Goal: Task Accomplishment & Management: Use online tool/utility

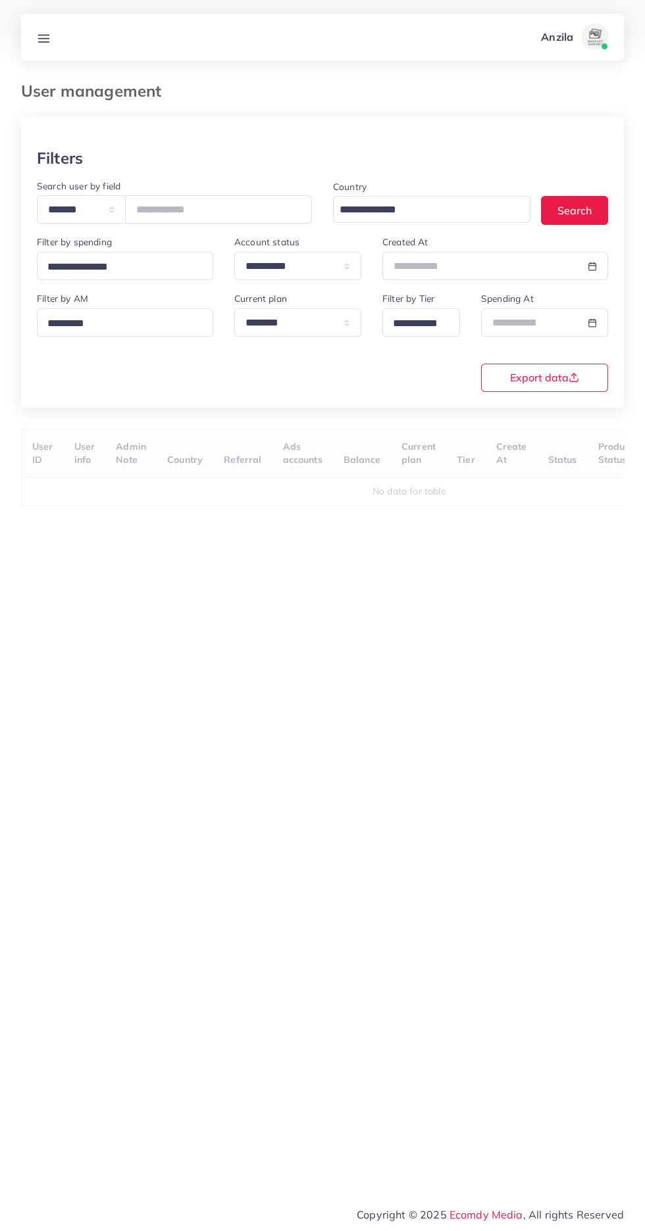
click at [43, 35] on line at bounding box center [44, 35] width 11 height 0
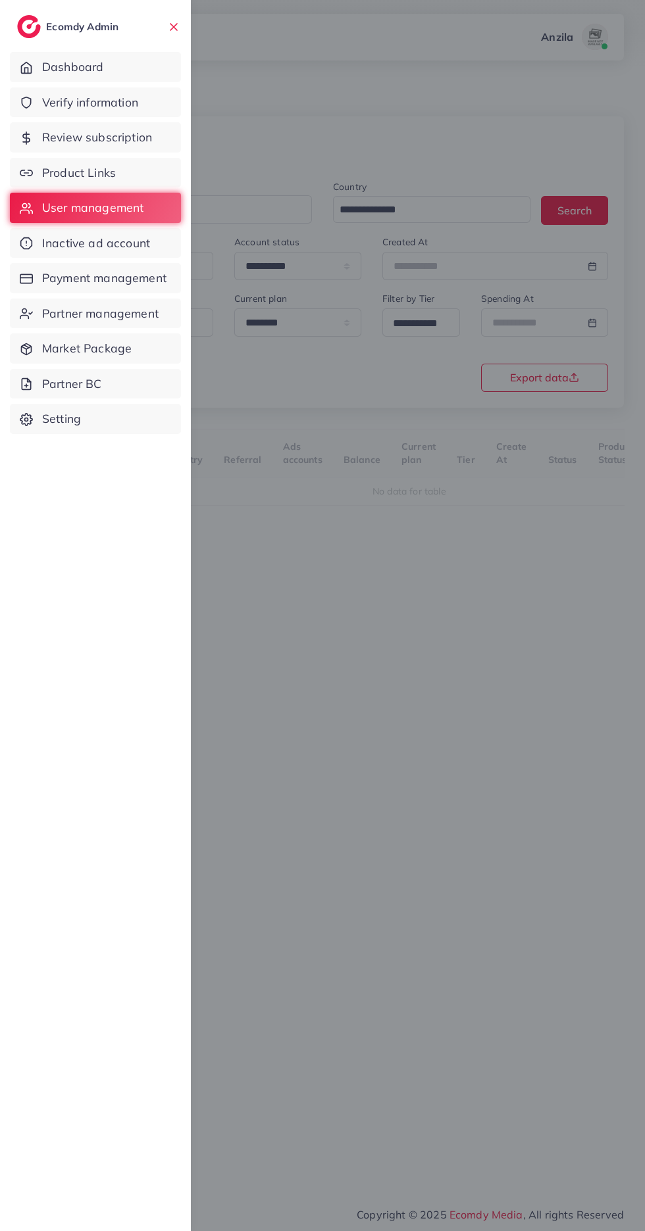
click at [55, 95] on span "Verify information" at bounding box center [90, 102] width 96 height 17
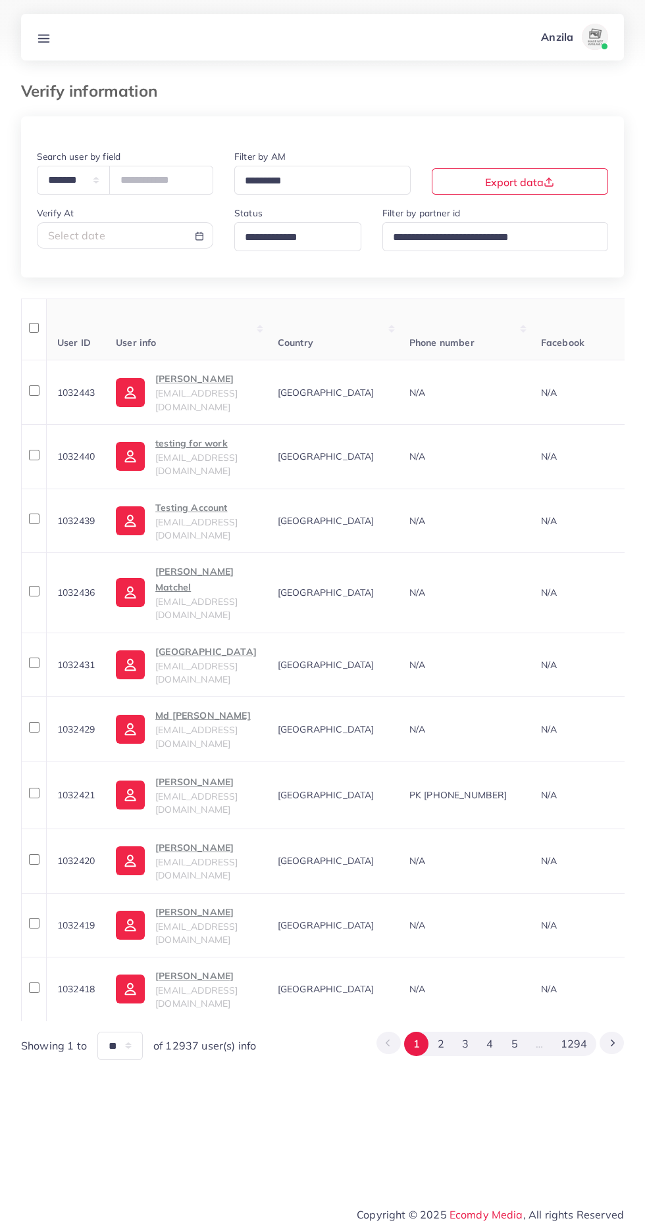
click at [287, 240] on input "Search for option" at bounding box center [292, 238] width 104 height 20
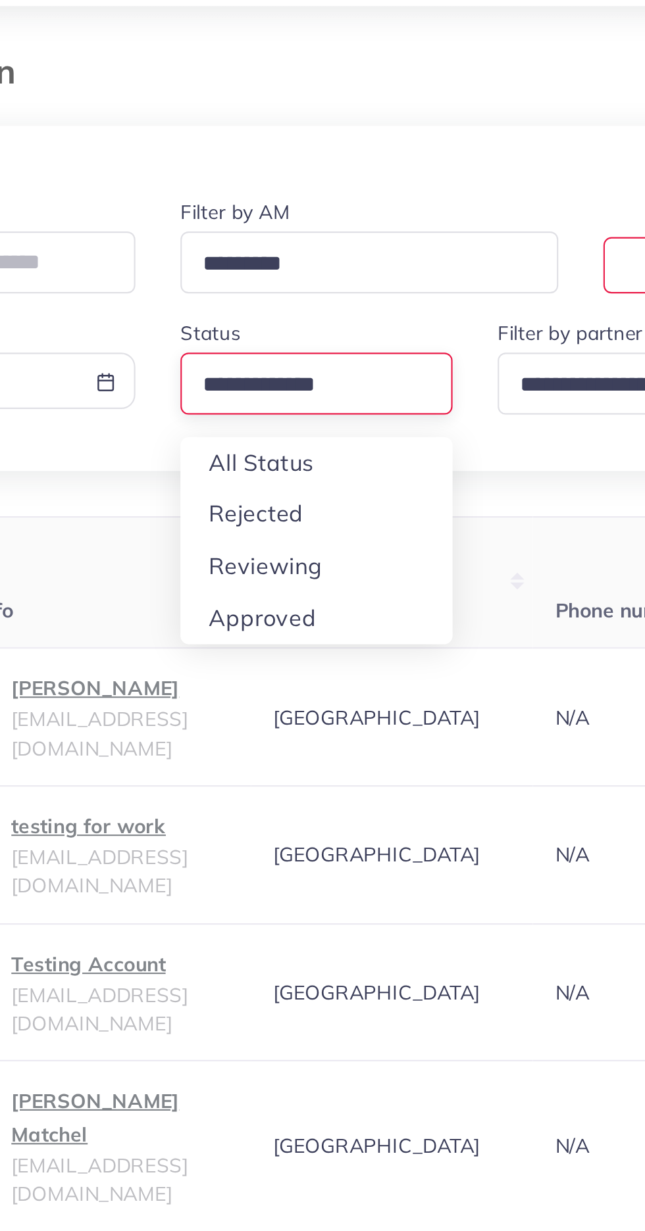
click at [296, 322] on div "**********" at bounding box center [322, 588] width 602 height 944
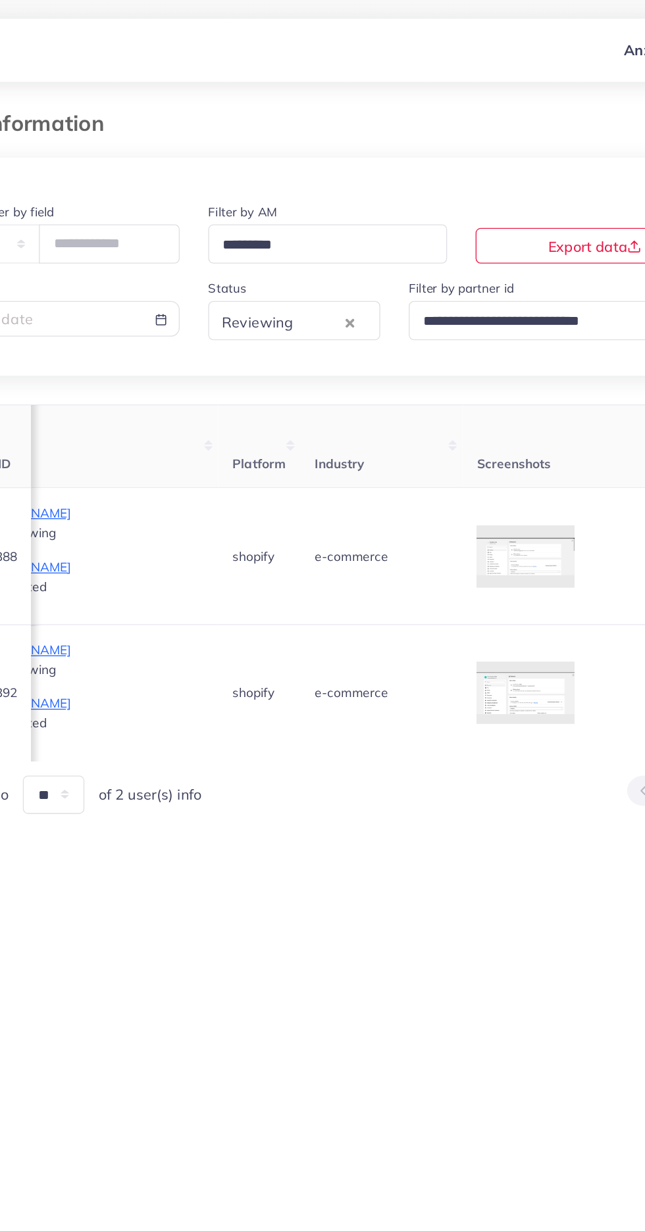
scroll to position [0, 927]
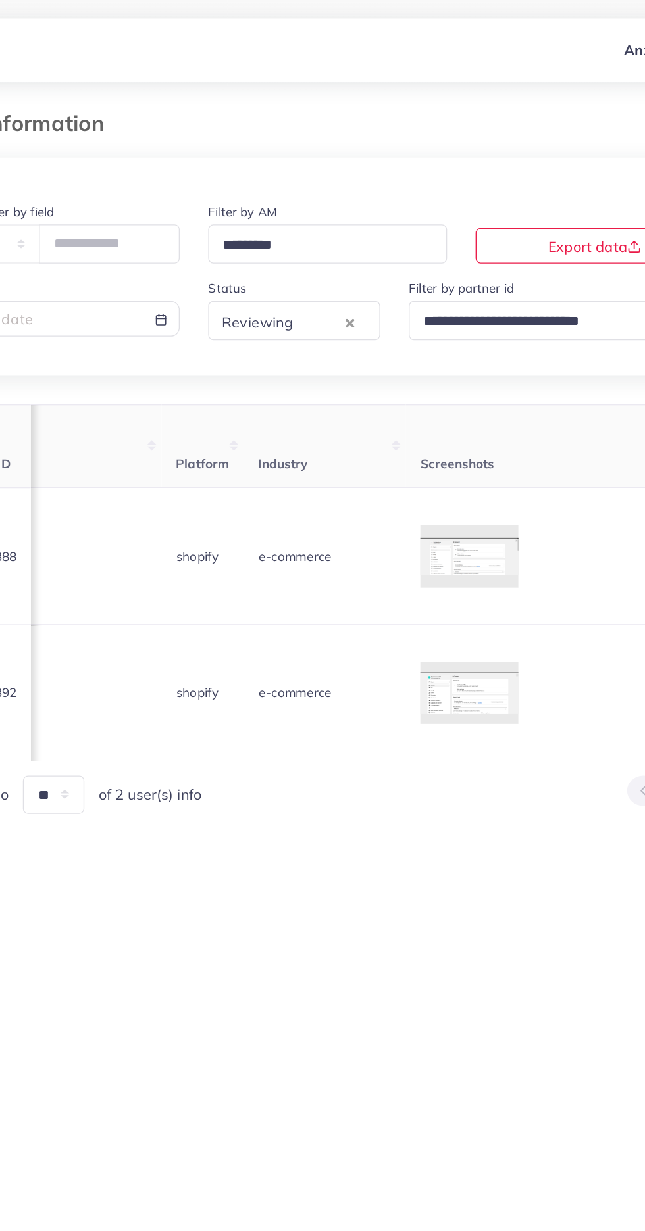
click at [0, 0] on div at bounding box center [0, 0] width 0 height 0
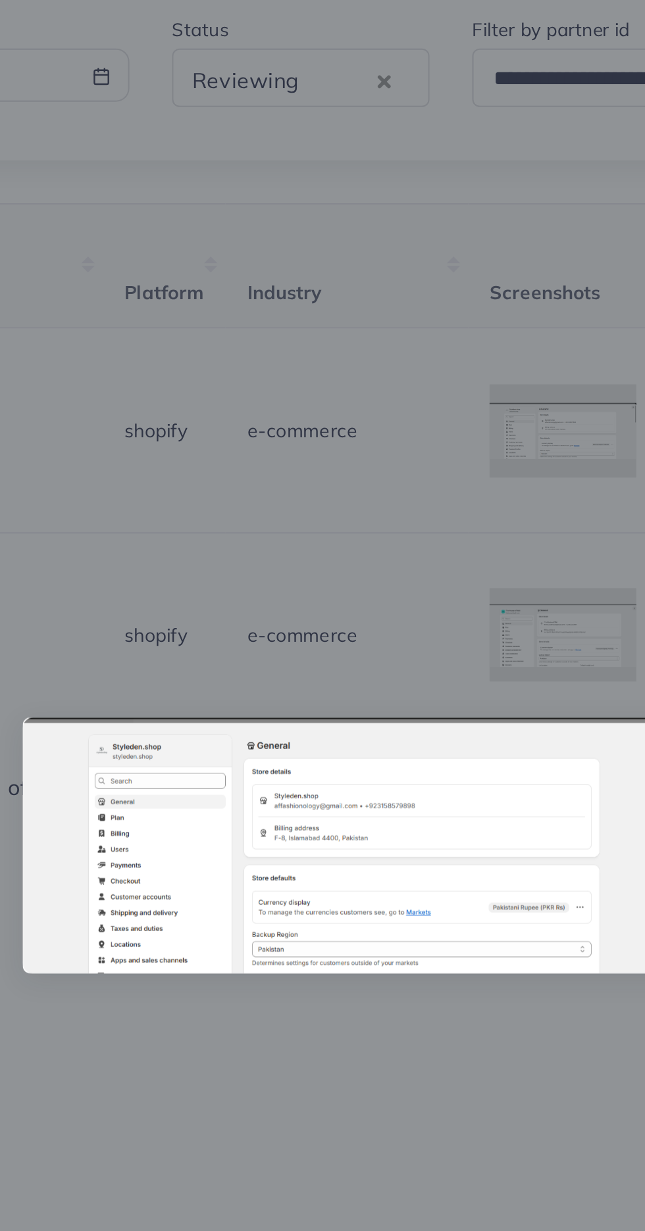
click at [301, 750] on div at bounding box center [322, 615] width 645 height 1231
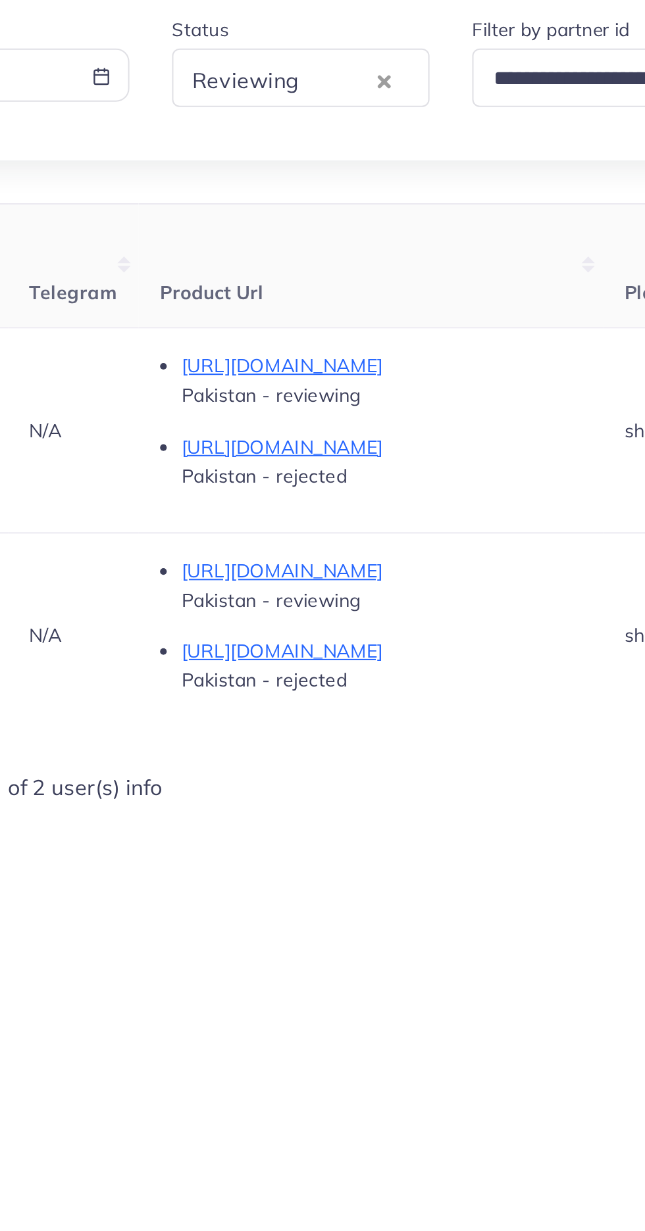
scroll to position [0, 642]
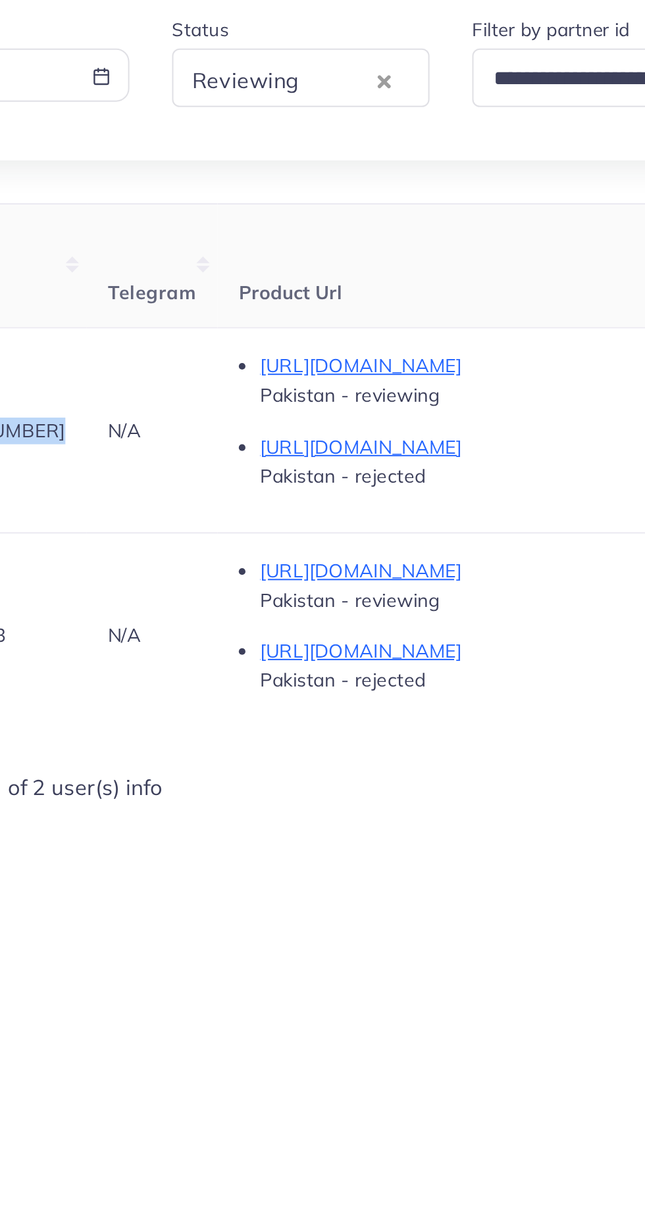
copy span "[PHONE_NUMBER]"
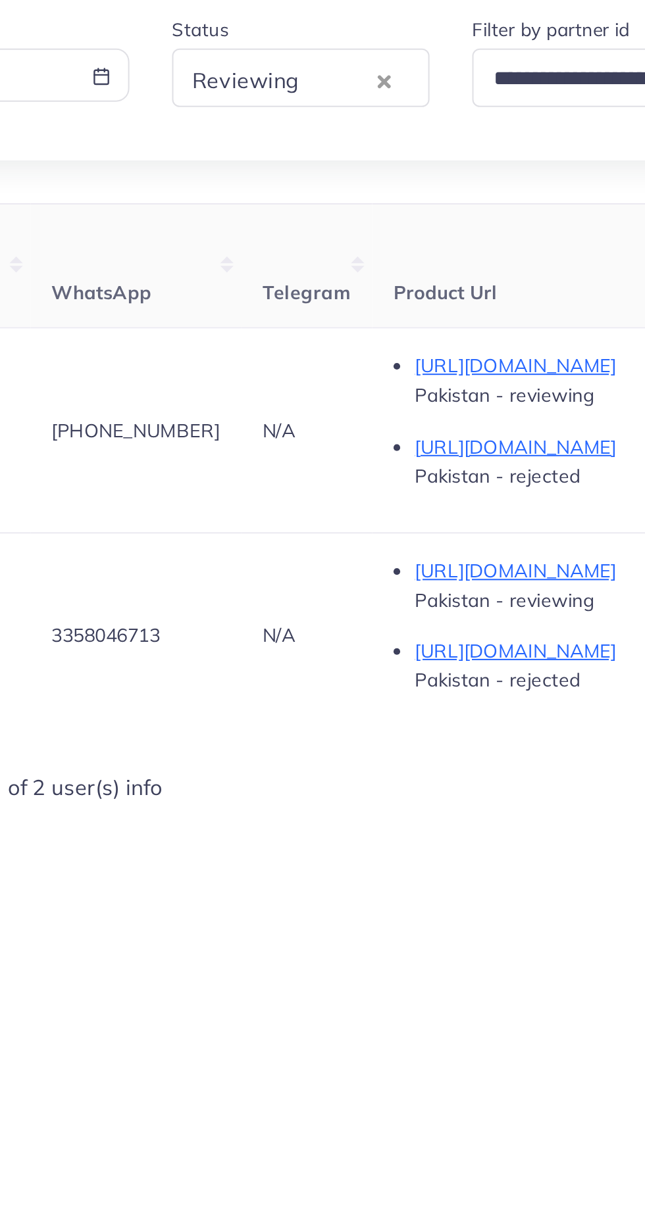
scroll to position [0, 565]
copy span "3358046713"
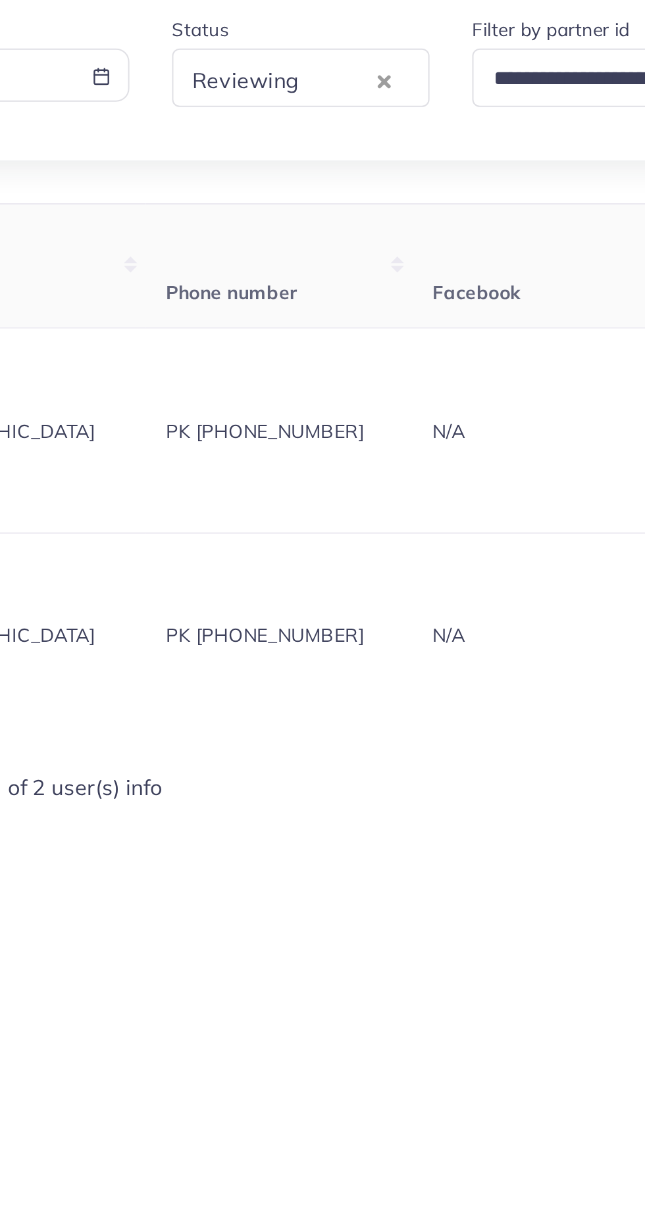
scroll to position [0, 0]
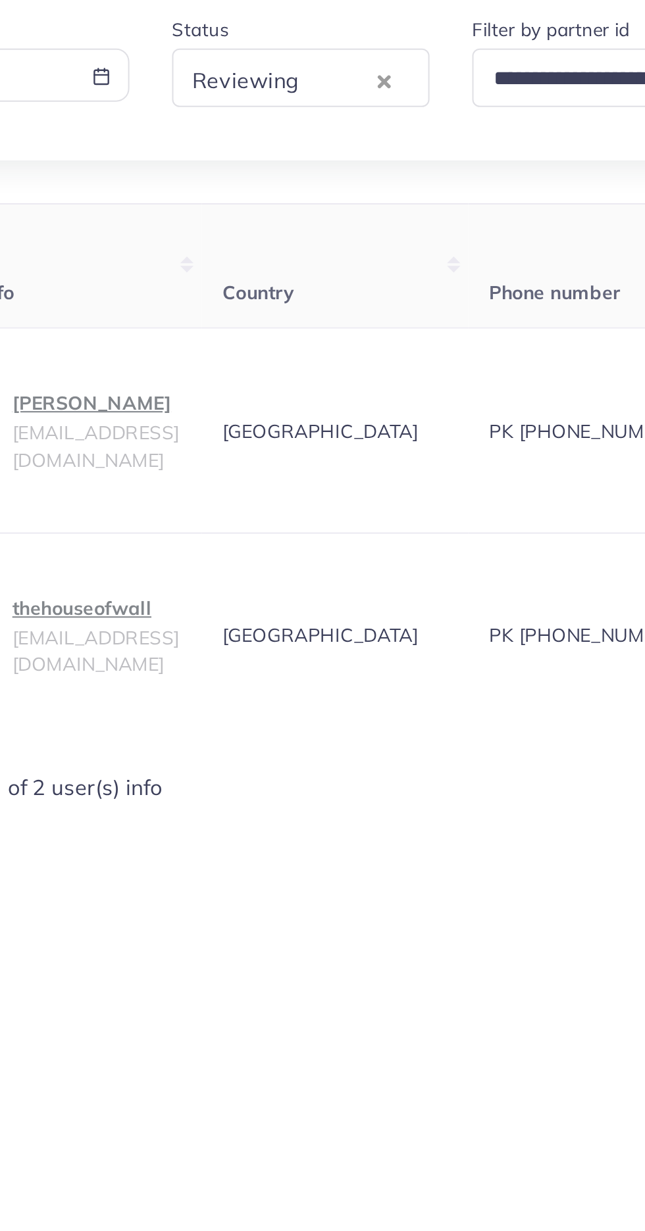
click at [209, 405] on p "[PERSON_NAME]" at bounding box center [196, 397] width 82 height 16
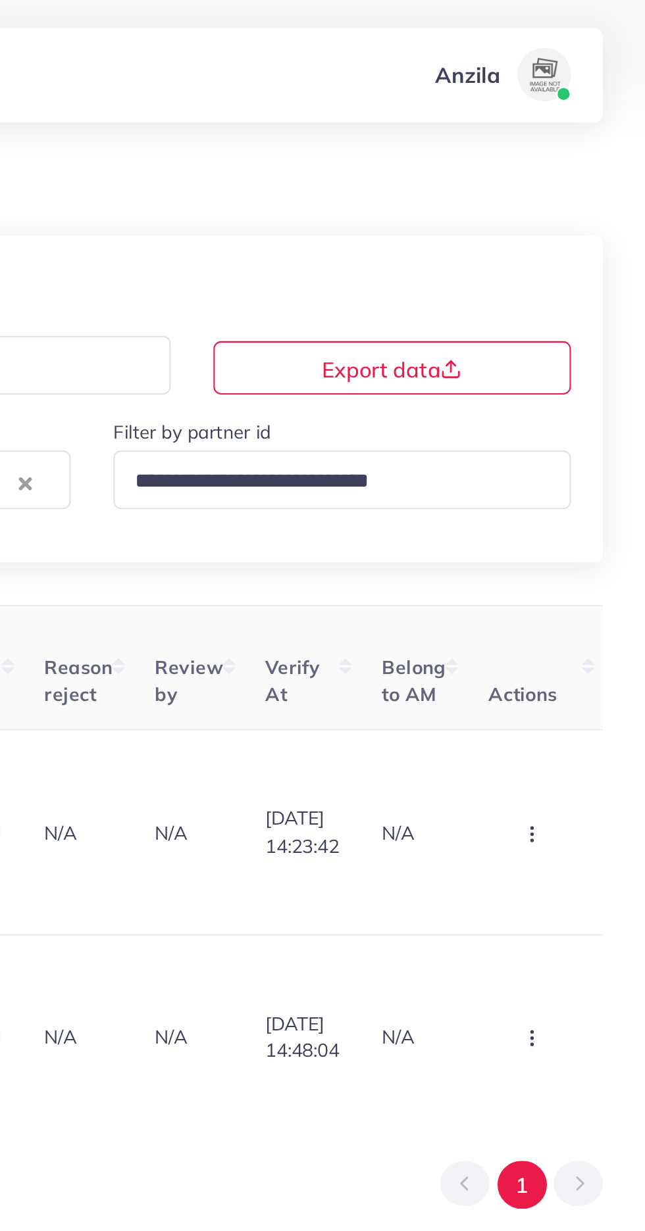
scroll to position [0, 1543]
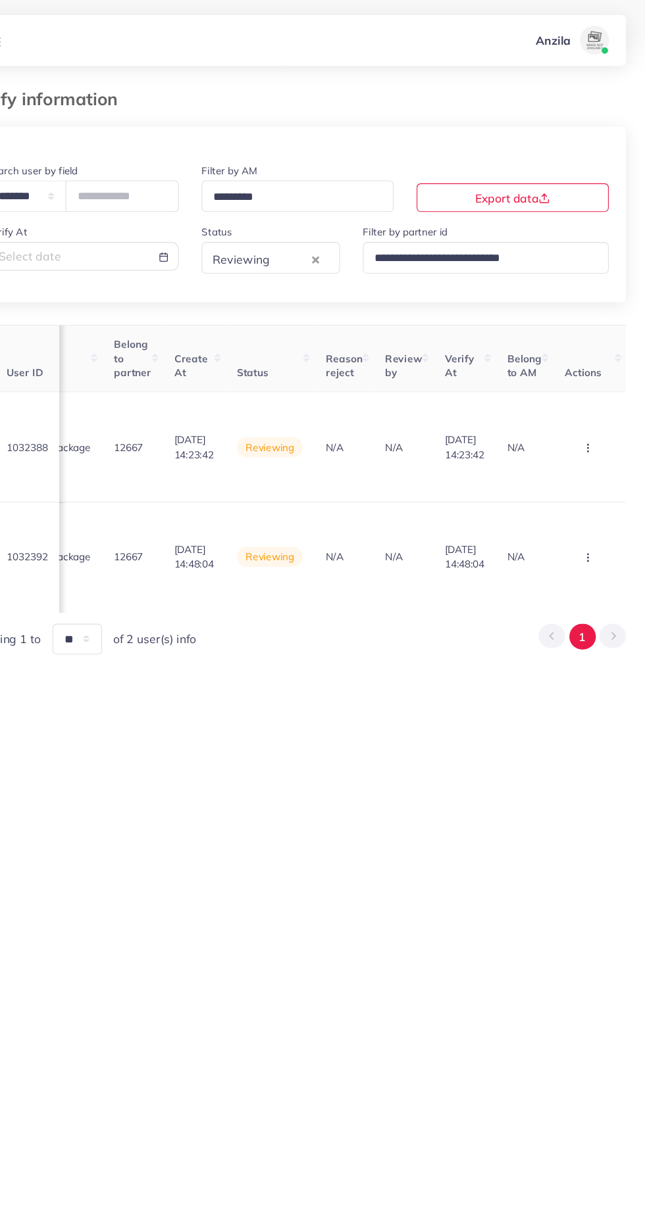
click at [589, 412] on circle "button" at bounding box center [589, 411] width 1 height 1
click at [566, 462] on link "Approve" at bounding box center [567, 451] width 104 height 29
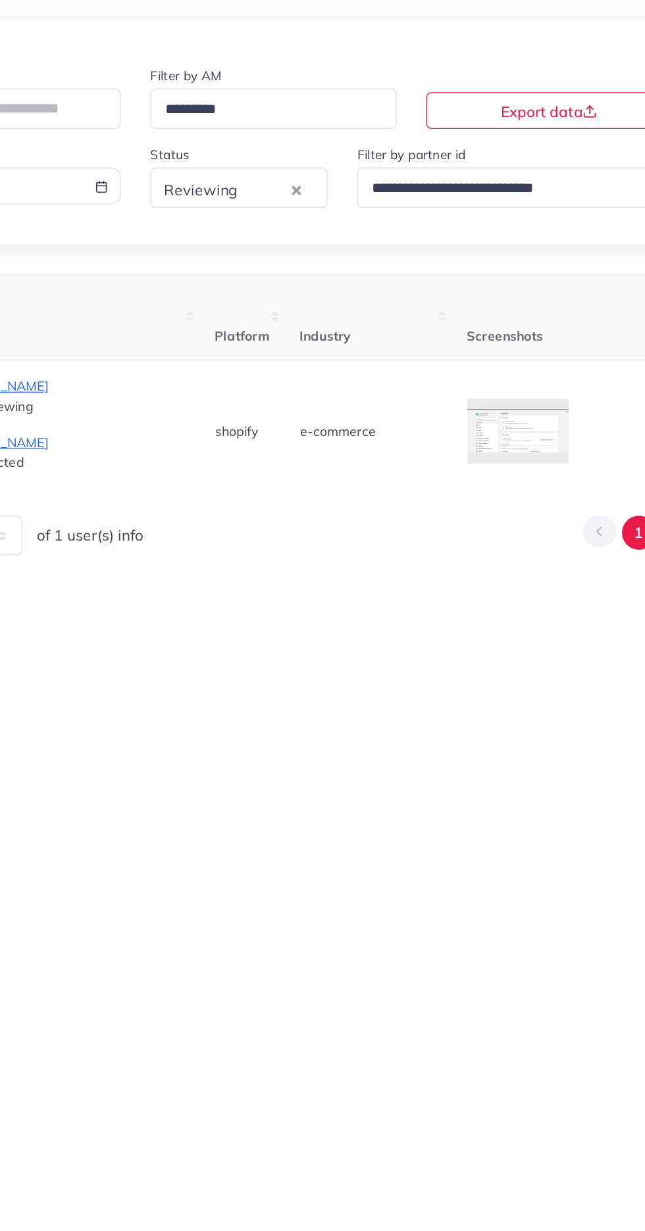
scroll to position [0, 855]
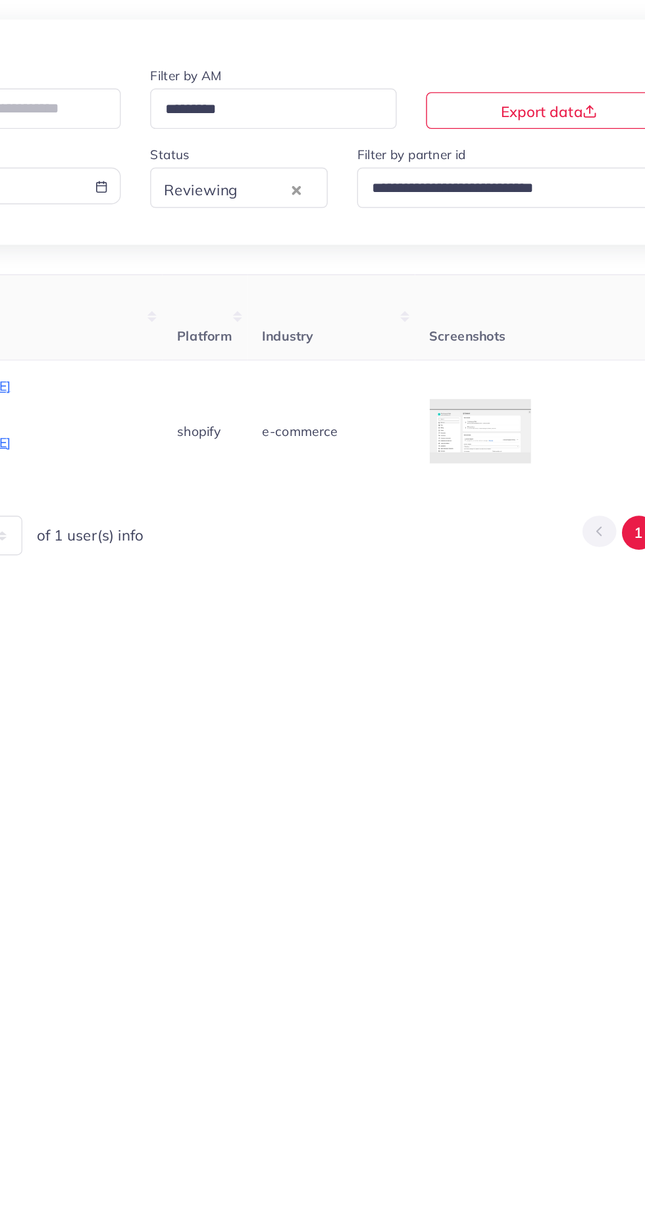
click at [0, 0] on div at bounding box center [0, 0] width 0 height 0
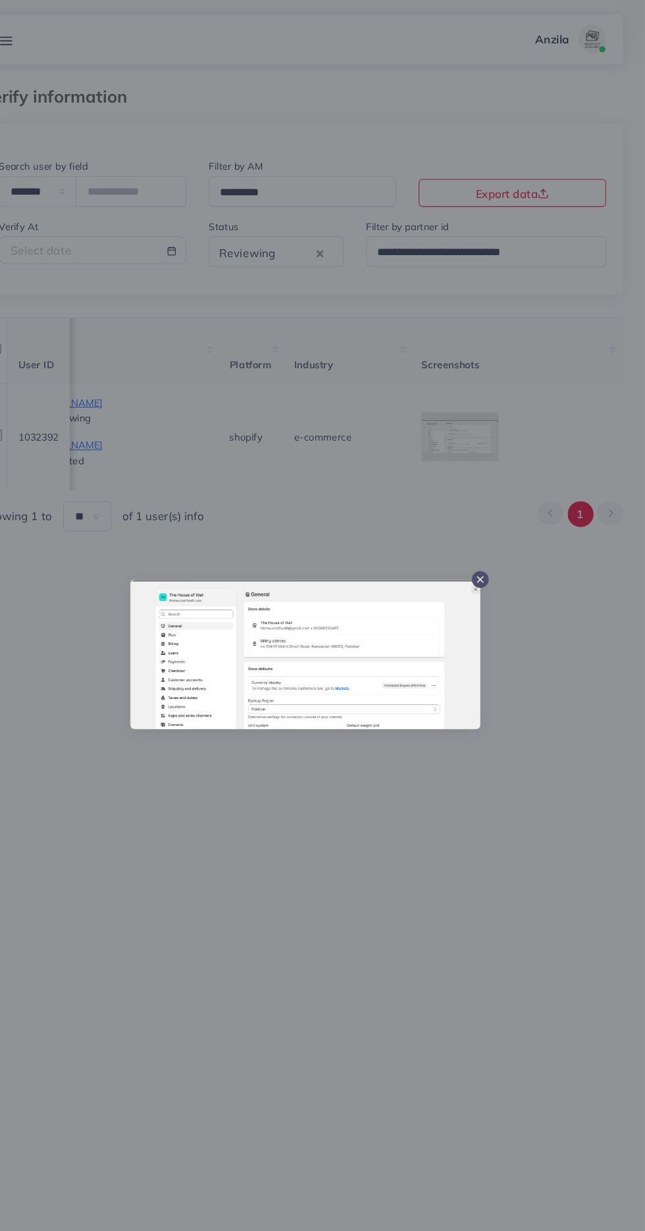
click at [327, 874] on div at bounding box center [322, 615] width 645 height 1231
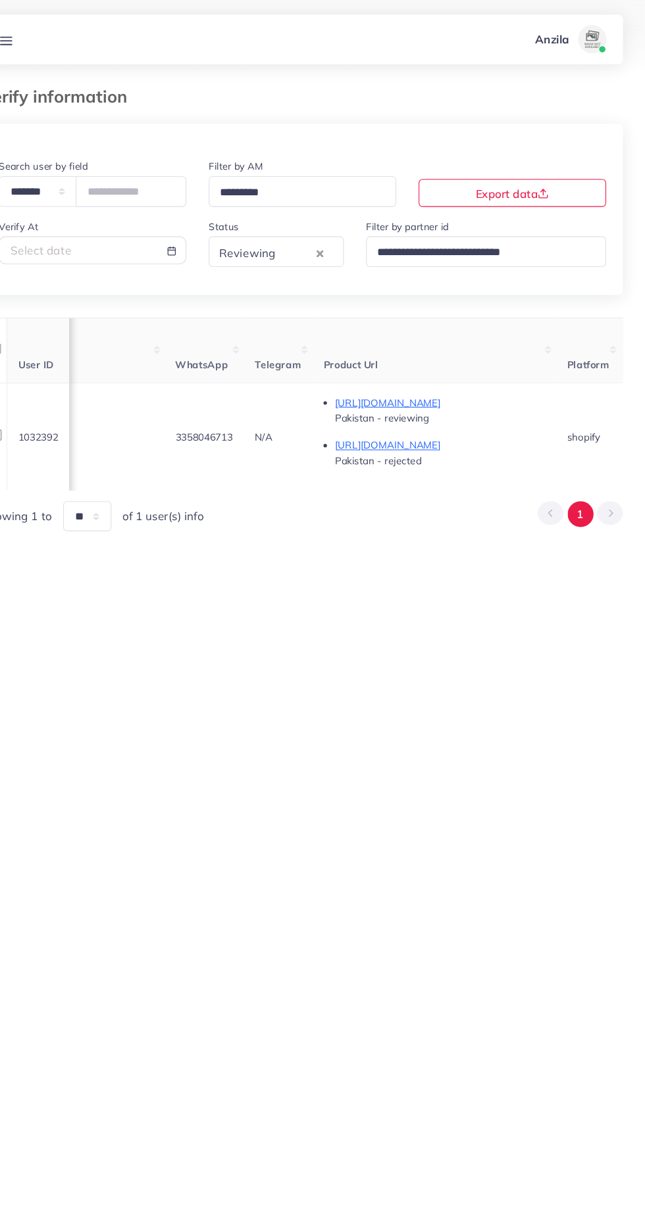
scroll to position [0, 0]
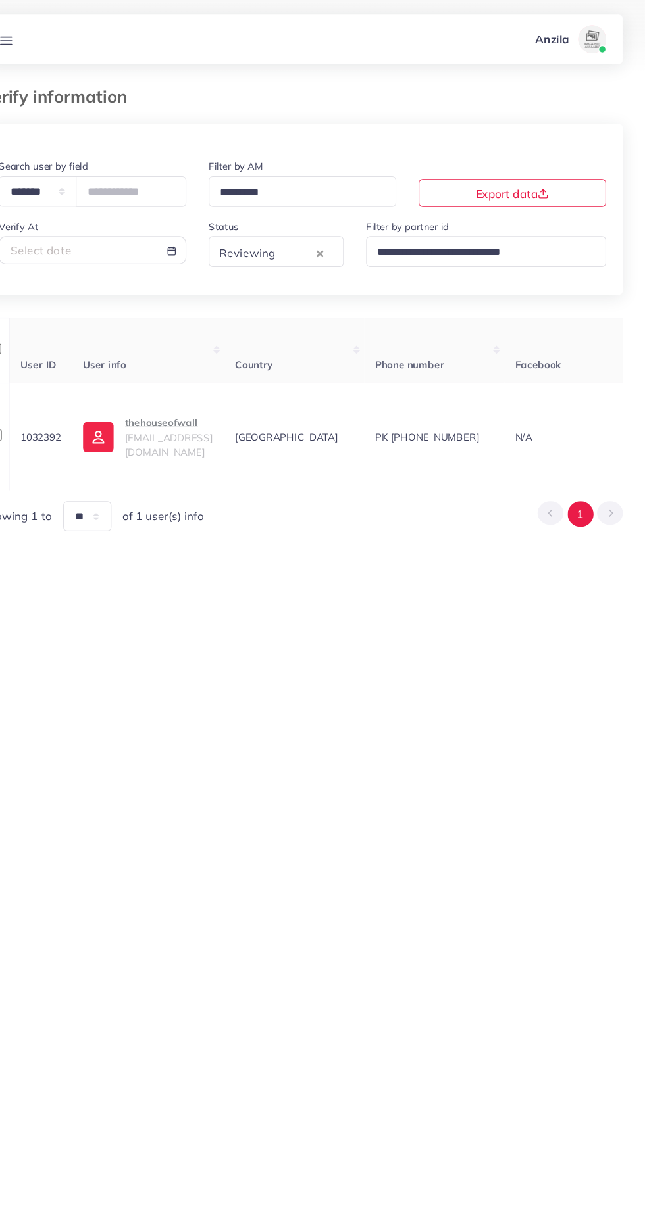
click at [218, 404] on p "thehouseofwall" at bounding box center [196, 397] width 82 height 16
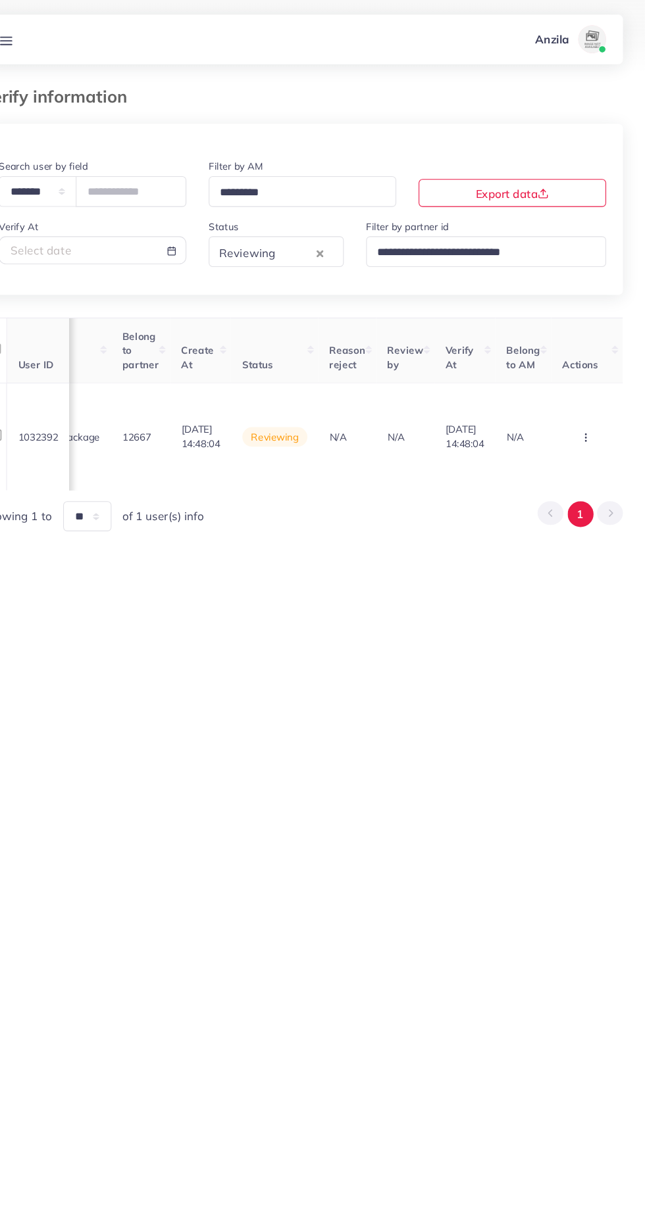
scroll to position [0, 1527]
click at [588, 412] on circle "button" at bounding box center [588, 411] width 1 height 1
click at [586, 323] on link "Approve" at bounding box center [568, 321] width 104 height 29
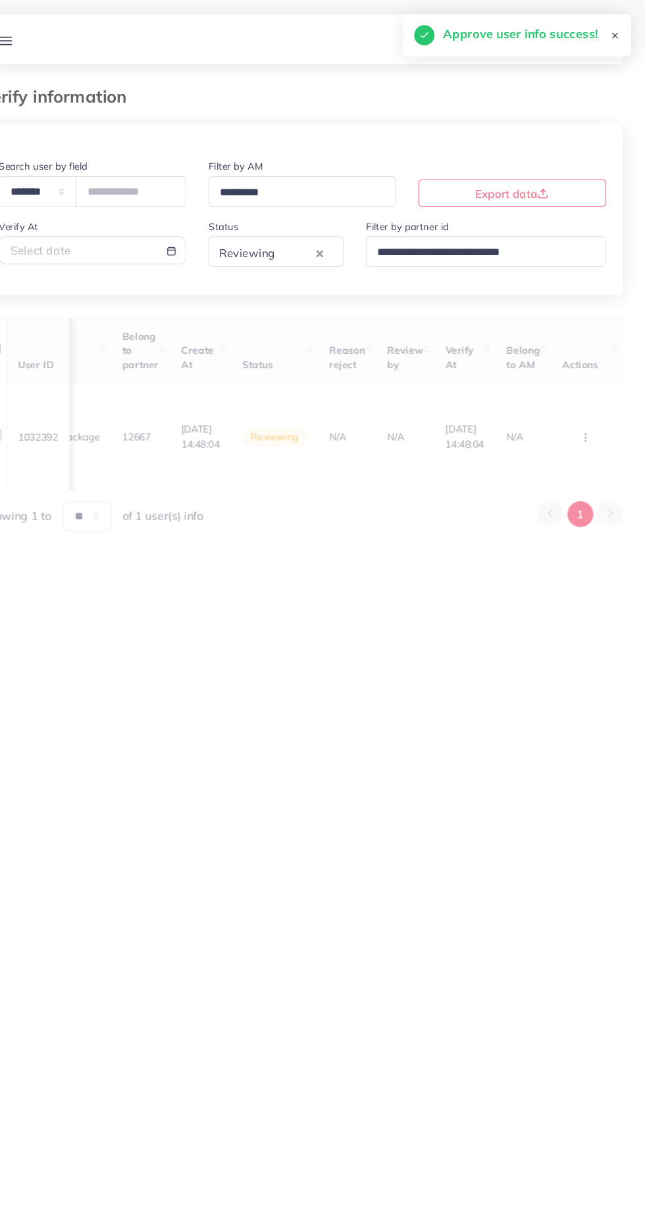
scroll to position [0, 537]
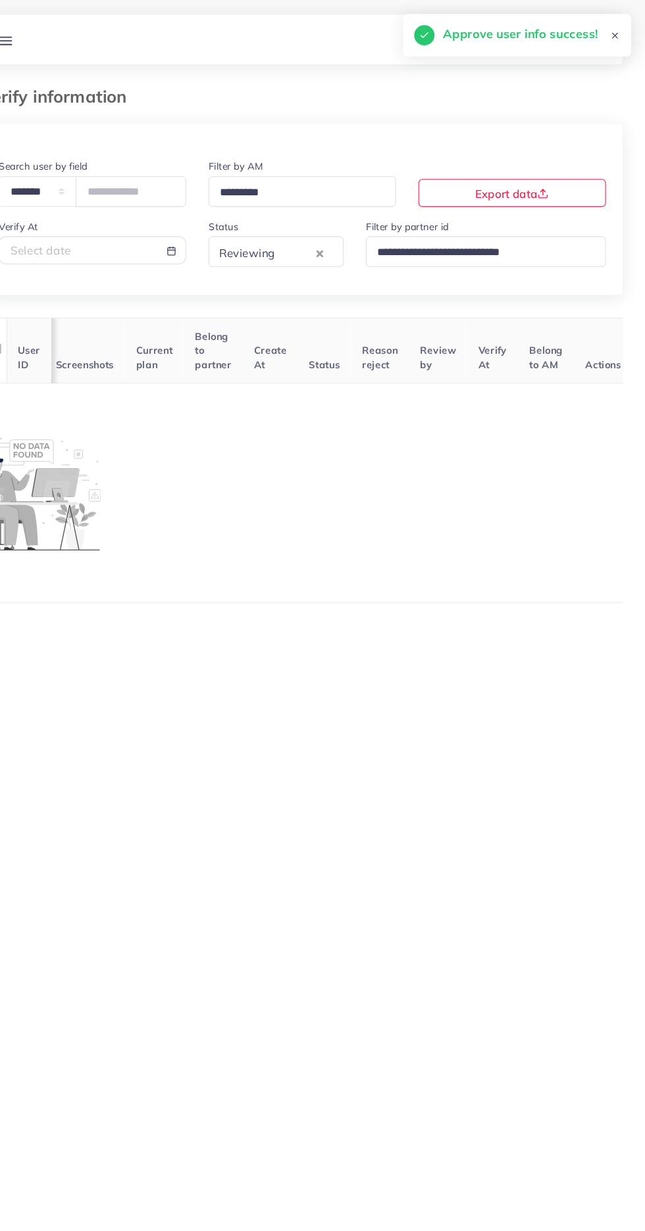
click at [49, 37] on icon at bounding box center [44, 39] width 14 height 14
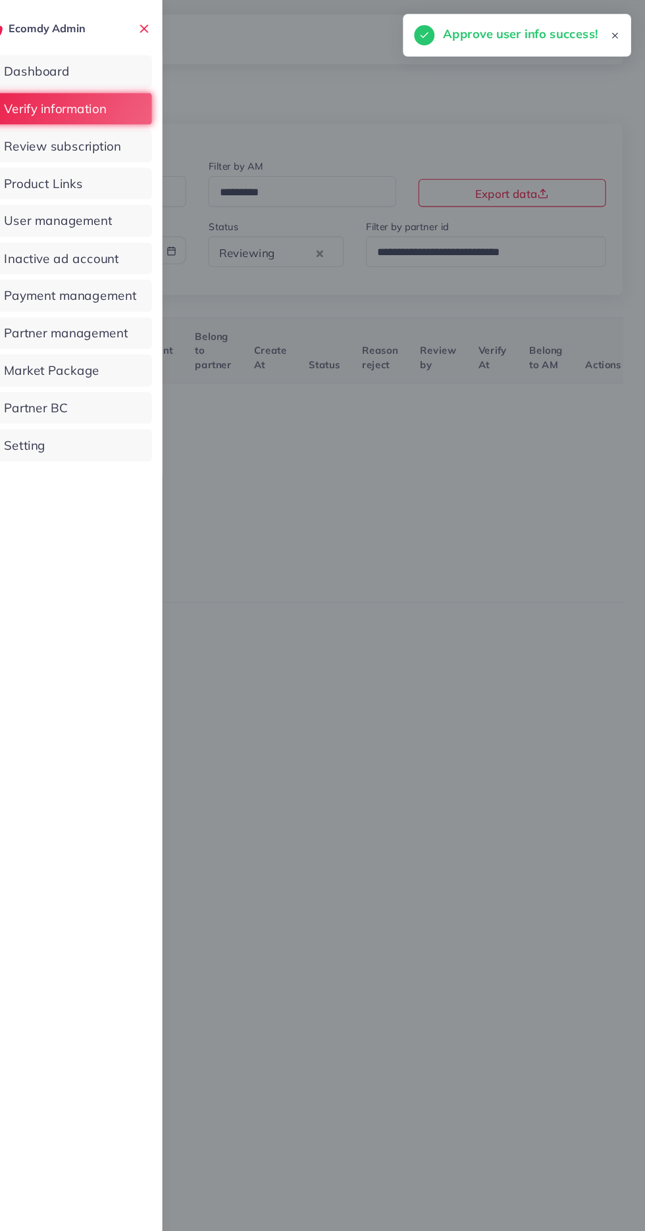
click at [79, 176] on span "Product Links" at bounding box center [79, 172] width 74 height 17
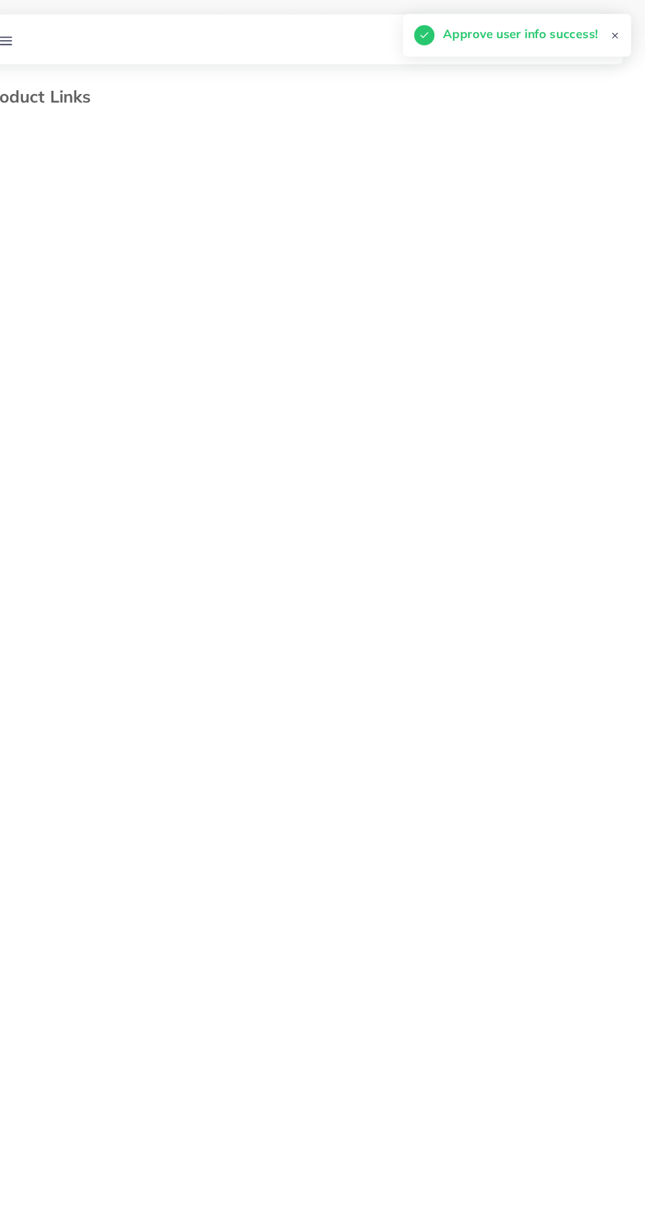
select select "*********"
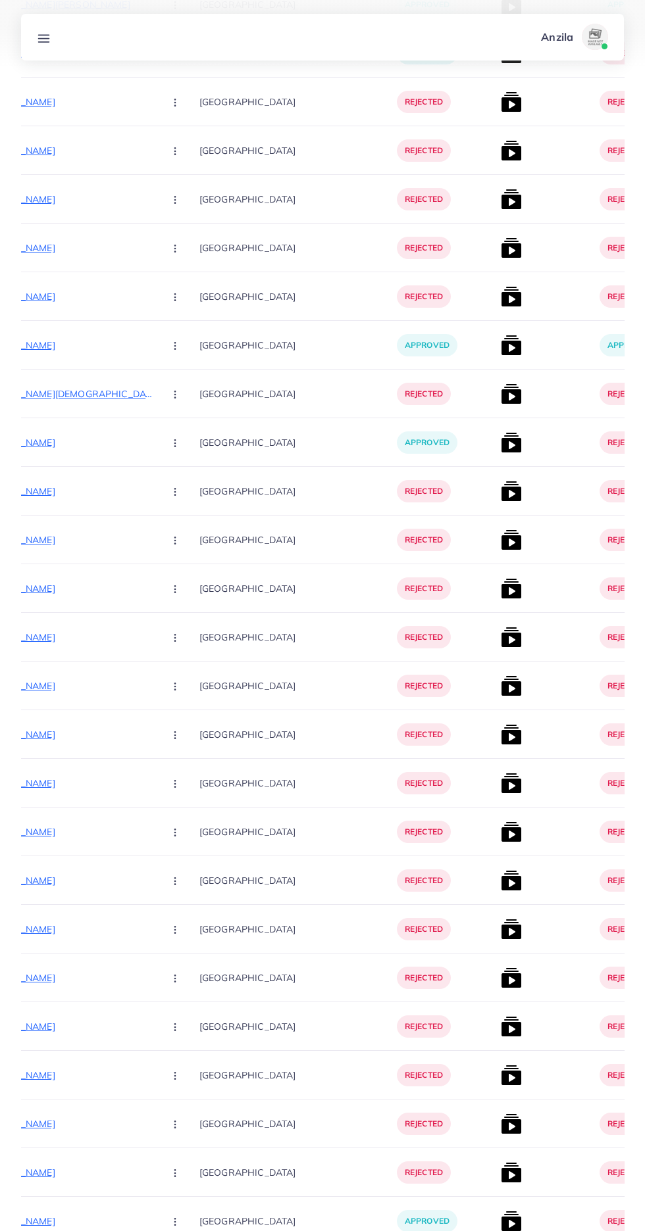
scroll to position [4070, 0]
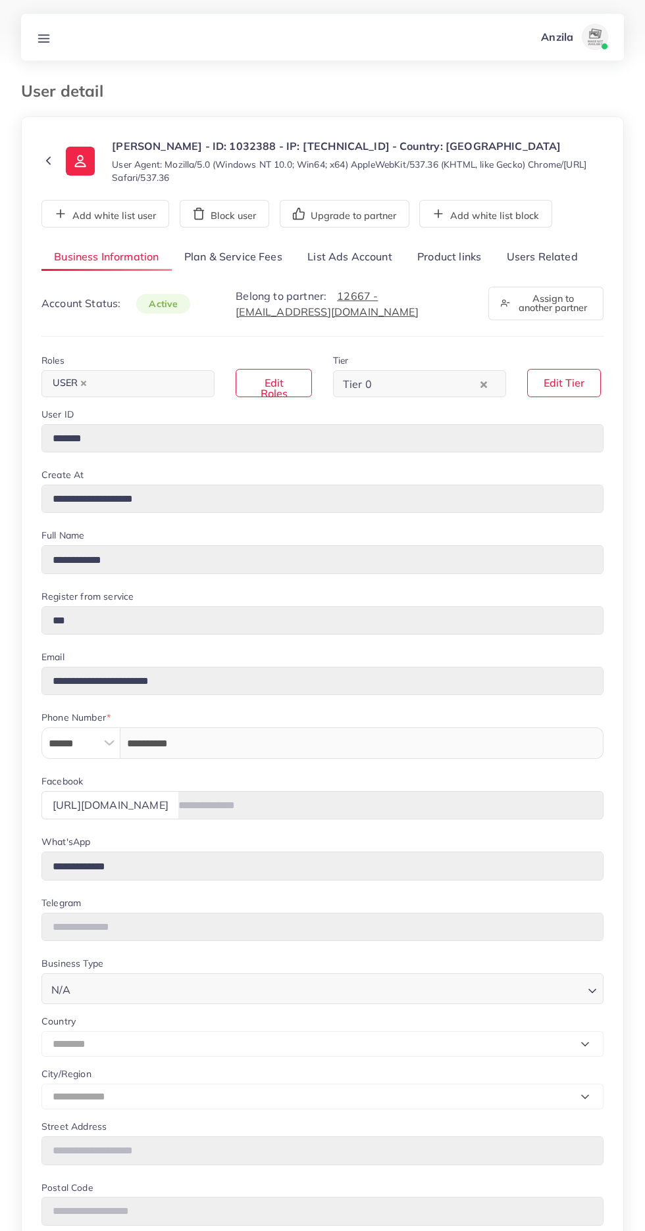
select select "********"
click at [552, 256] on link "Users Related" at bounding box center [541, 257] width 96 height 28
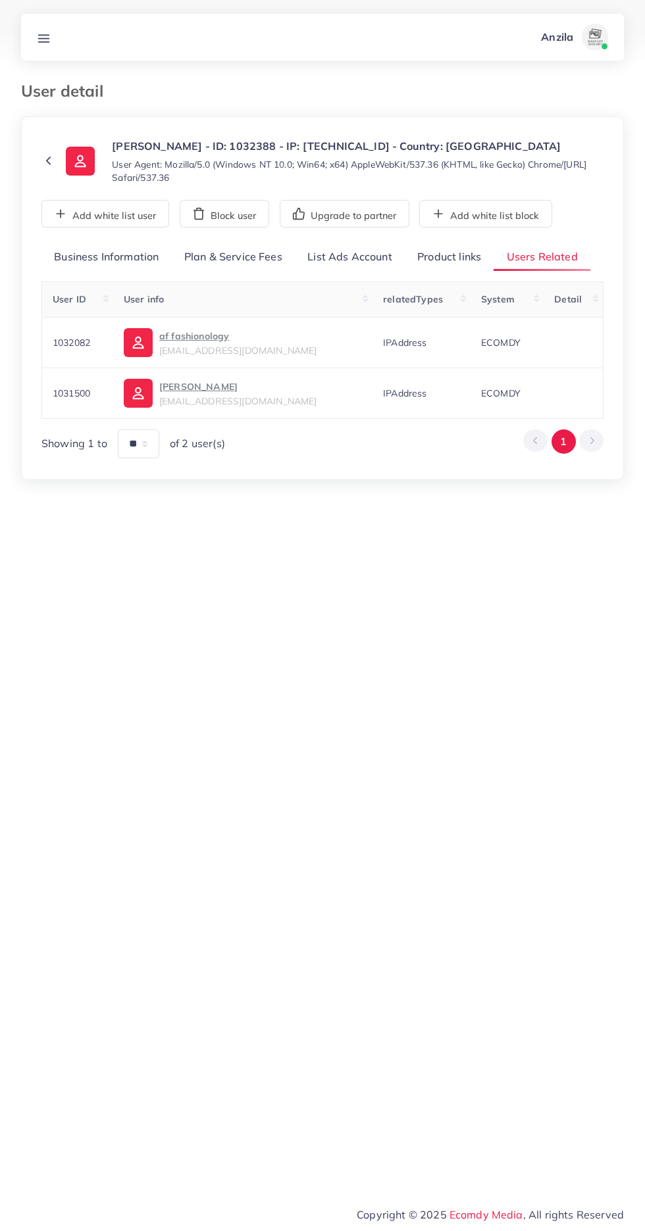
click at [452, 256] on link "Product links" at bounding box center [448, 257] width 89 height 28
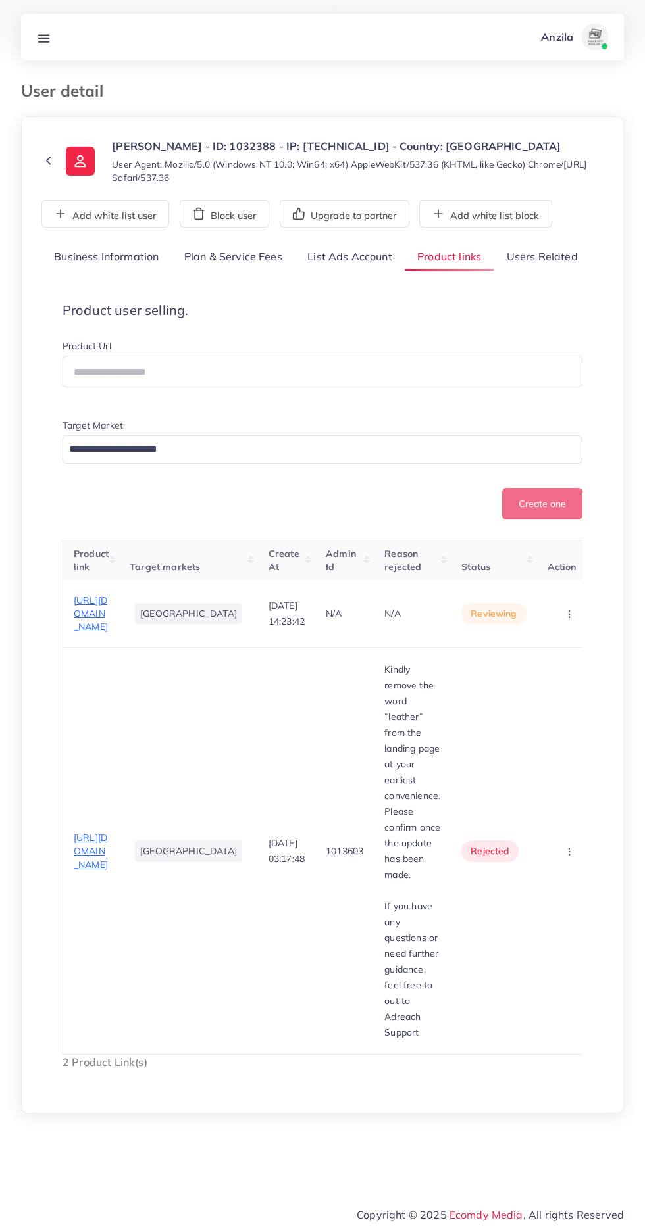
click at [94, 858] on span "[URL][DOMAIN_NAME]" at bounding box center [91, 851] width 34 height 39
click at [568, 849] on circle "button" at bounding box center [568, 848] width 1 height 1
click at [529, 887] on span "Approve" at bounding box center [545, 891] width 43 height 13
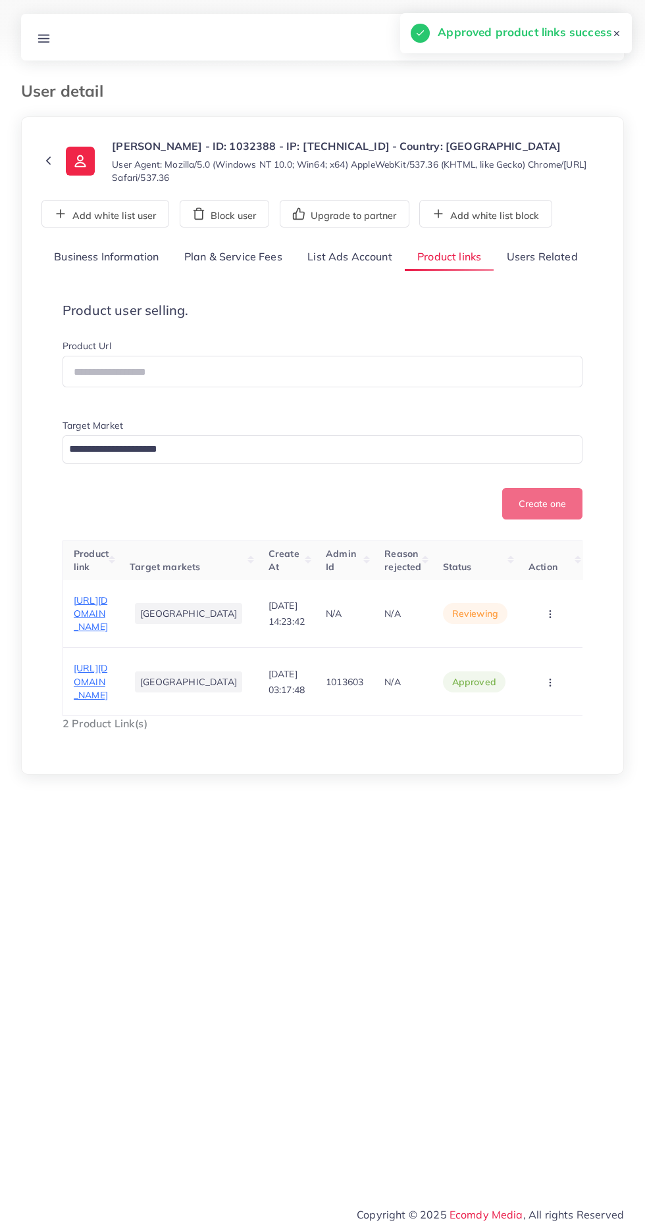
click at [108, 627] on span "[URL][DOMAIN_NAME]" at bounding box center [91, 614] width 34 height 39
click at [541, 628] on button "button" at bounding box center [551, 613] width 46 height 30
click at [543, 648] on link "Approve" at bounding box center [529, 653] width 104 height 29
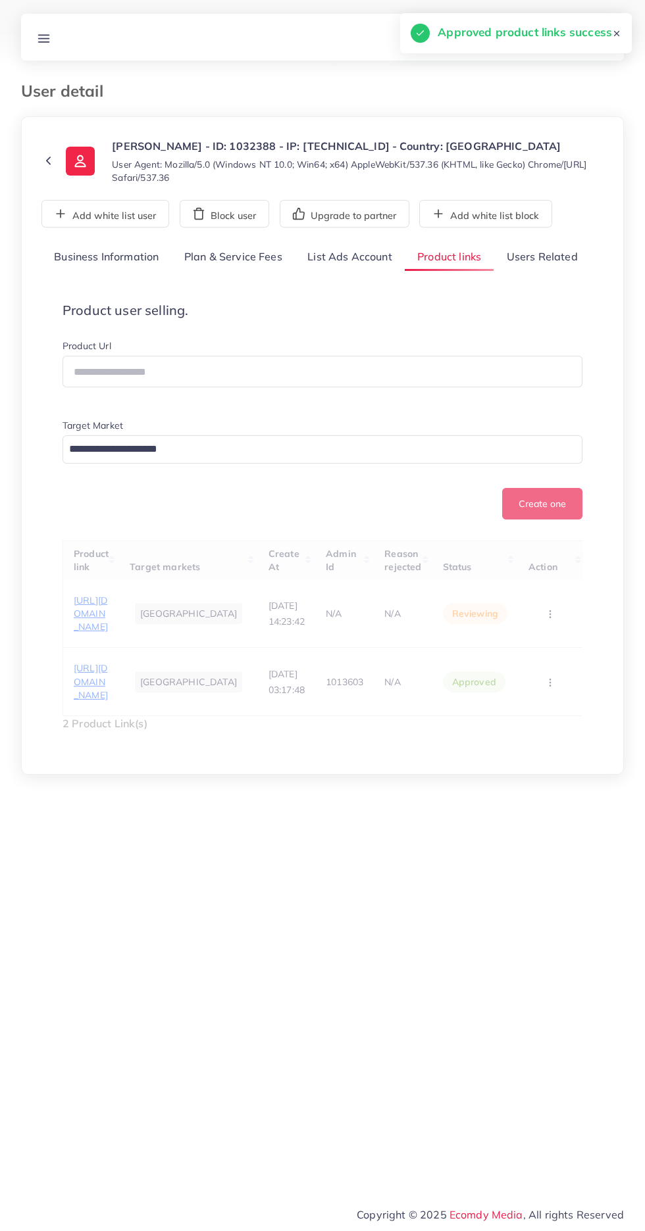
click at [531, 251] on link "Users Related" at bounding box center [541, 257] width 96 height 28
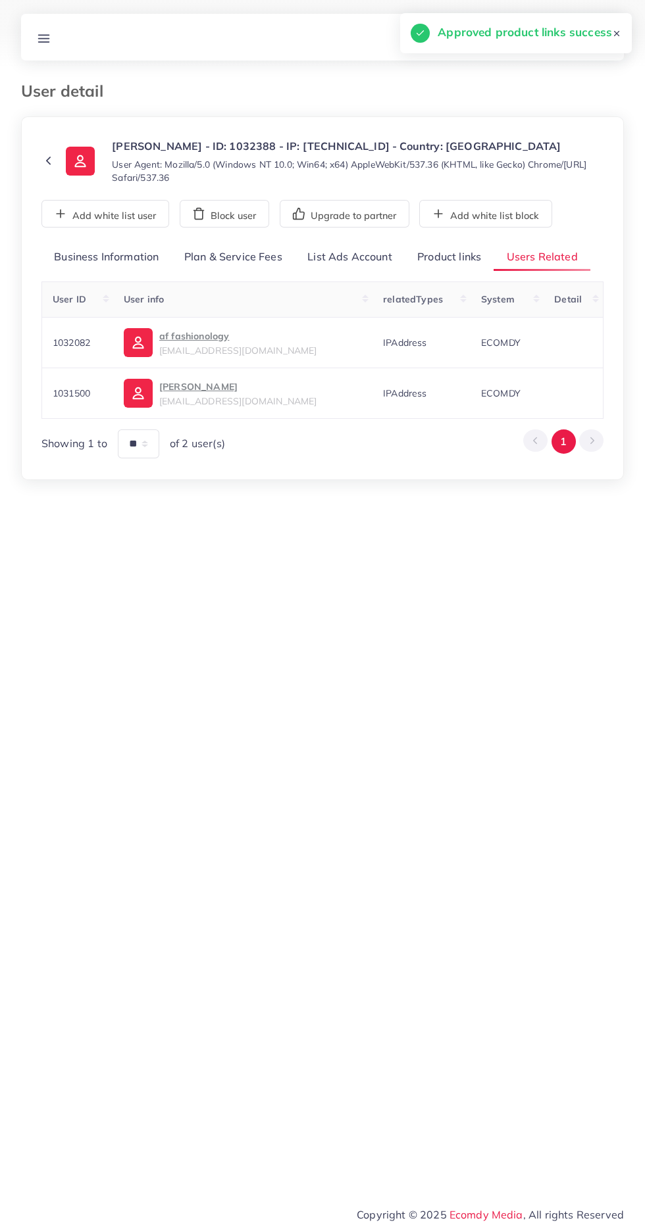
click at [448, 253] on link "Product links" at bounding box center [448, 257] width 89 height 28
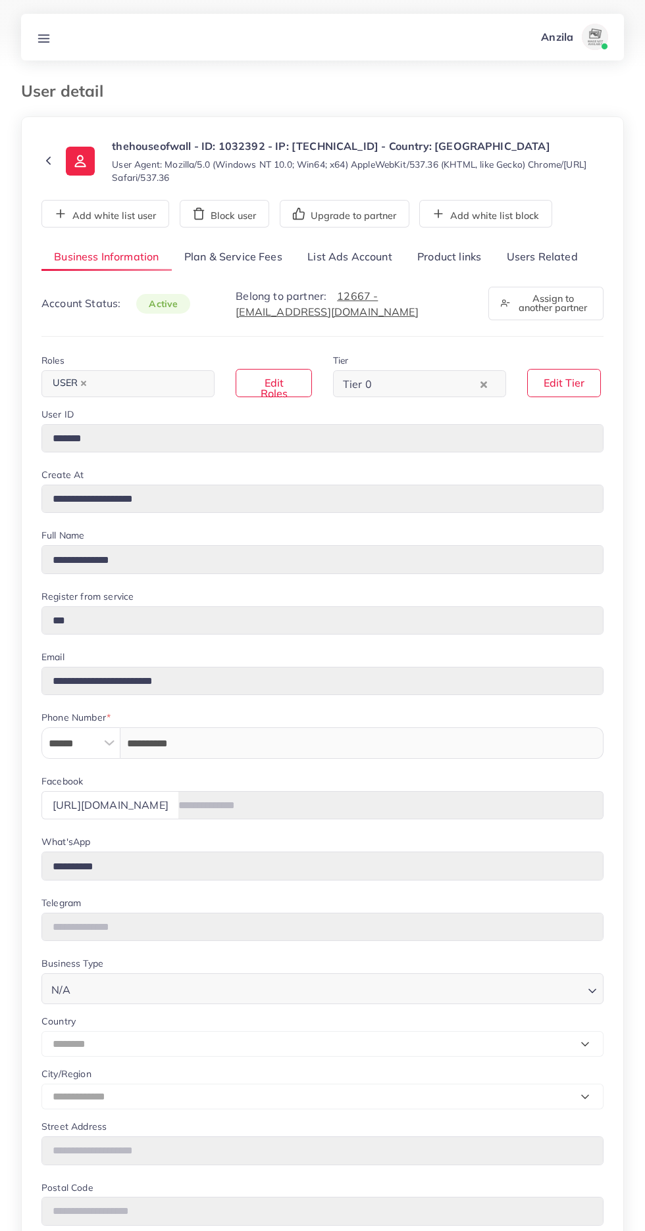
select select "********"
click at [563, 255] on link "Users Related" at bounding box center [541, 257] width 96 height 28
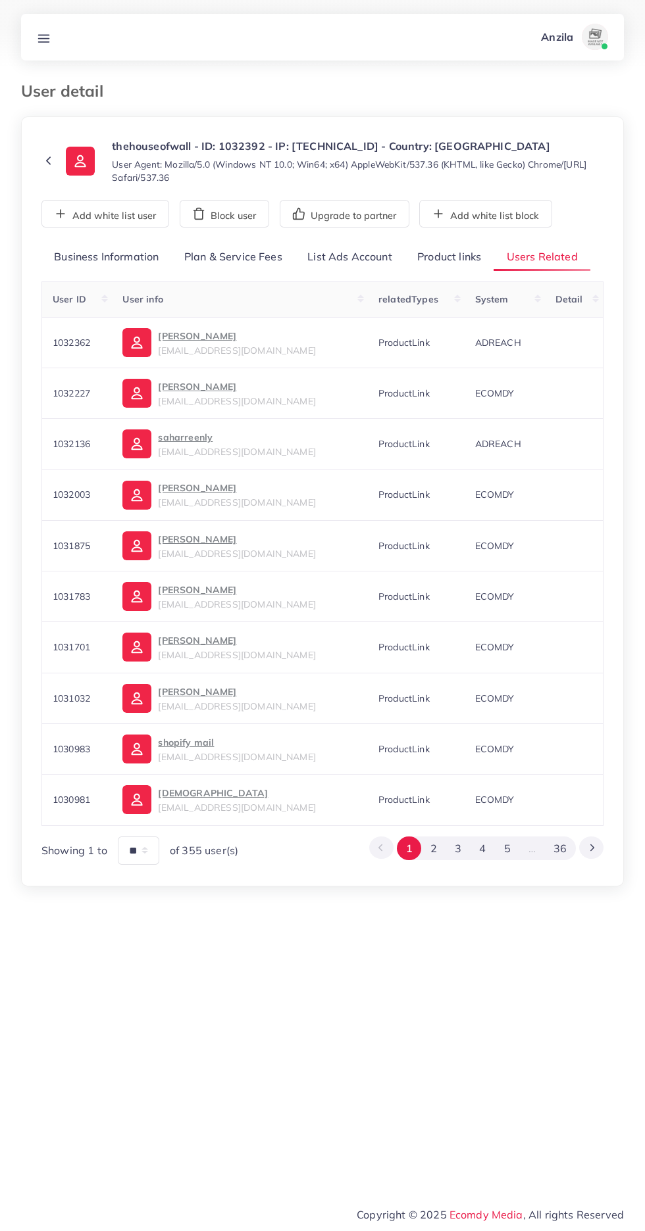
click at [441, 273] on div "**********" at bounding box center [322, 553] width 562 height 621
click at [454, 256] on link "Product links" at bounding box center [448, 257] width 89 height 28
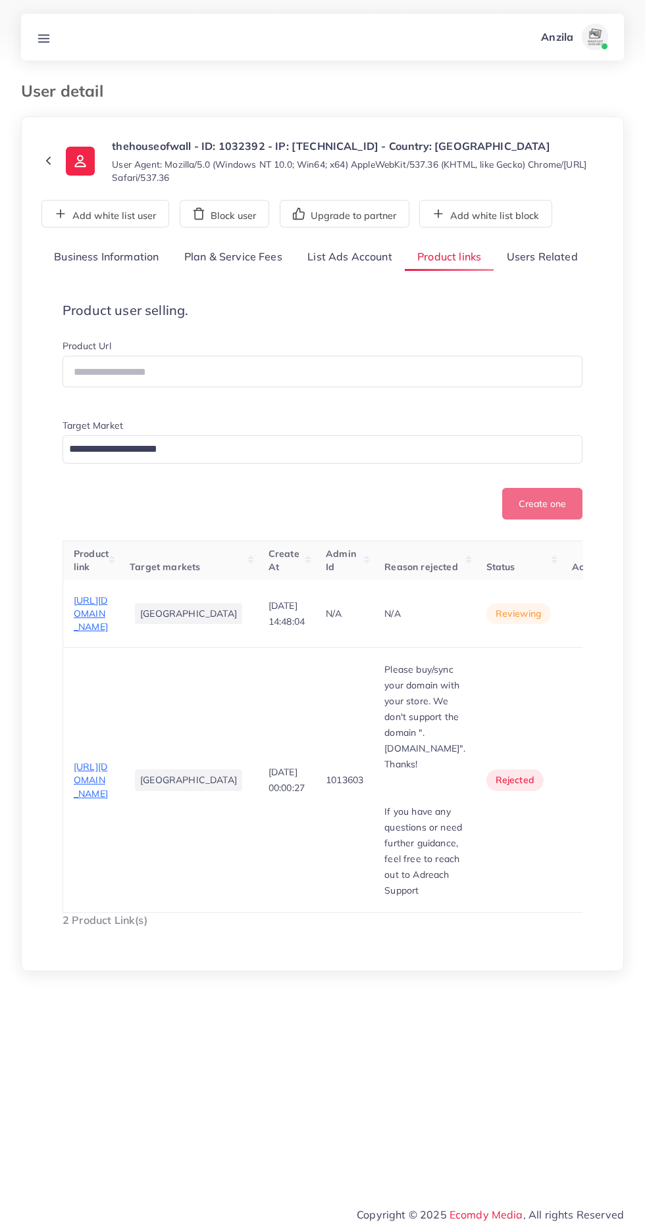
click at [82, 633] on span "[URL][DOMAIN_NAME]" at bounding box center [91, 614] width 34 height 39
click at [593, 618] on circle "button" at bounding box center [593, 617] width 1 height 1
click at [540, 668] on link "Approve" at bounding box center [572, 653] width 104 height 29
